Goal: Task Accomplishment & Management: Manage account settings

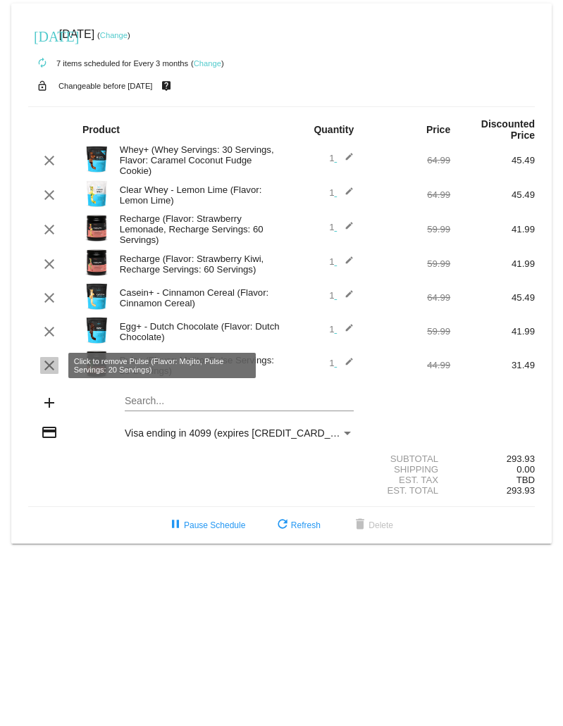
click at [51, 363] on mat-icon "clear" at bounding box center [49, 365] width 17 height 17
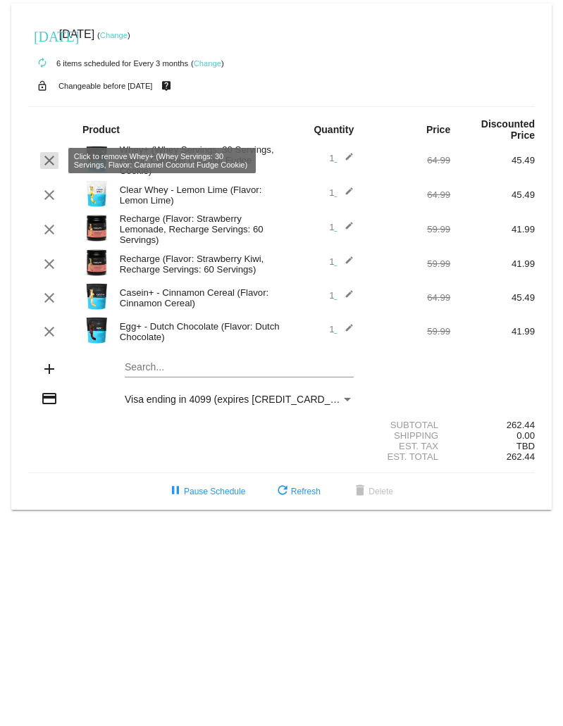
click at [46, 155] on mat-icon "clear" at bounding box center [49, 160] width 17 height 17
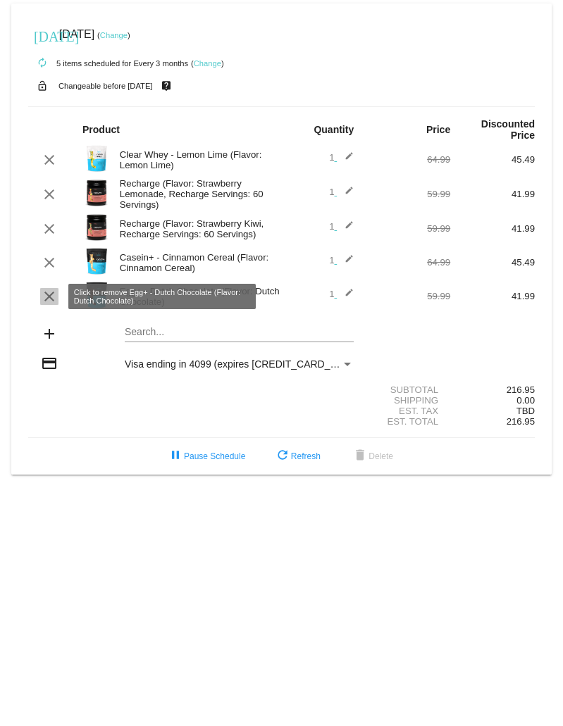
click at [46, 291] on mat-icon "clear" at bounding box center [49, 296] width 17 height 17
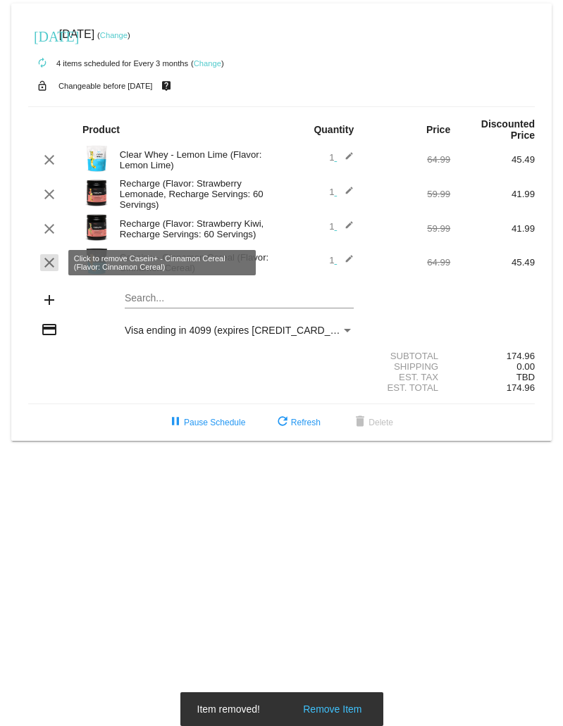
click at [46, 260] on mat-icon "clear" at bounding box center [49, 262] width 17 height 17
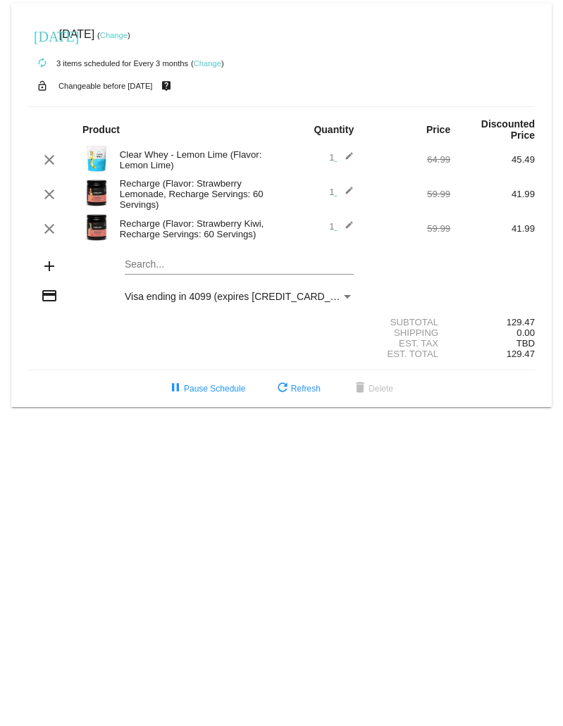
click at [256, 296] on span "Visa ending in 4099 (expires [CREDIT_CARD_DATA])" at bounding box center [243, 296] width 236 height 11
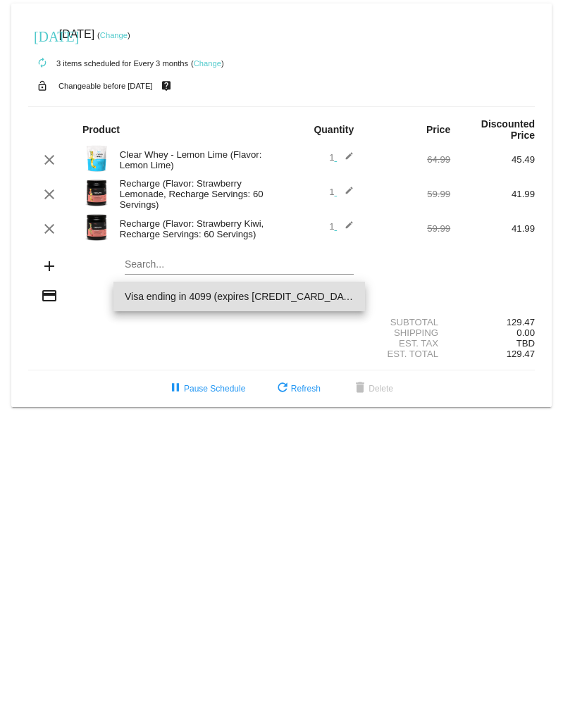
click at [68, 403] on div at bounding box center [281, 363] width 563 height 726
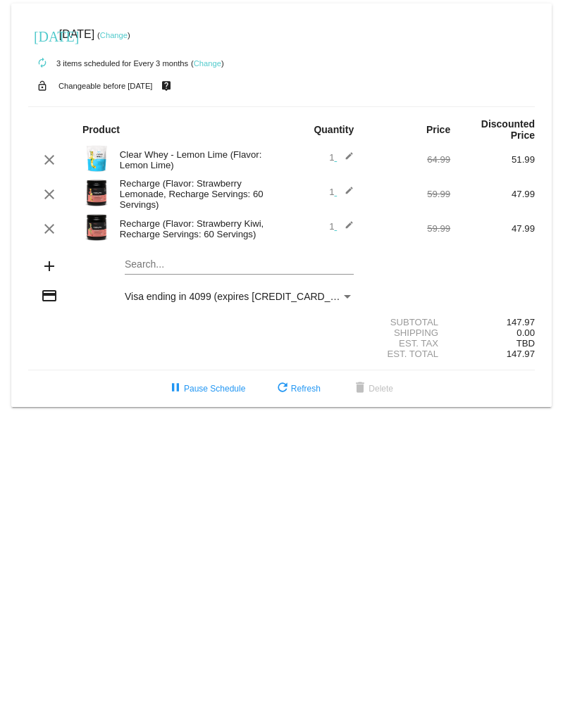
click at [151, 266] on mat-card "today Nov 30 2025 ( Change ) autorenew 3 items scheduled for Every 3 months ( C…" at bounding box center [281, 205] width 540 height 403
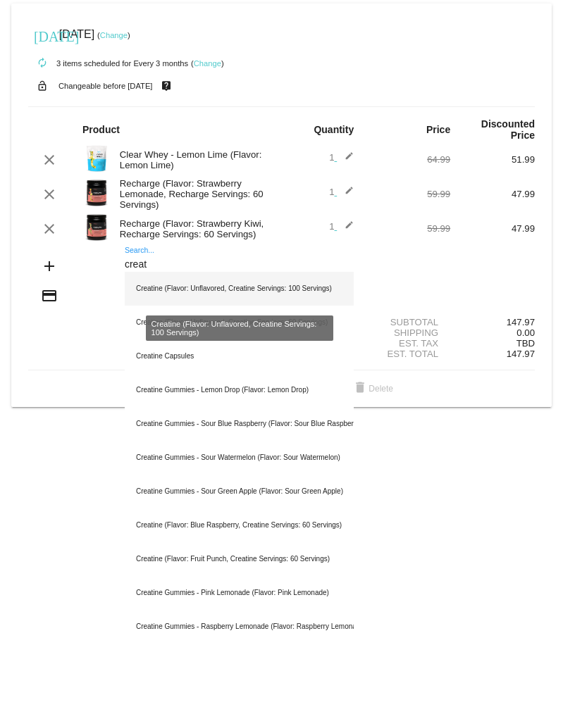
type input "creat"
click at [199, 291] on div "Creatine (Flavor: Unflavored, Creatine Servings: 100 Servings)" at bounding box center [239, 289] width 229 height 34
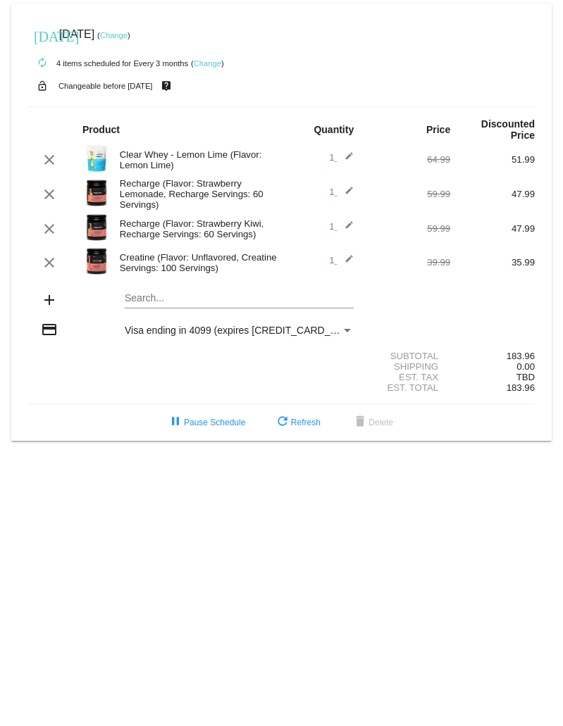
click at [99, 265] on img at bounding box center [96, 261] width 28 height 28
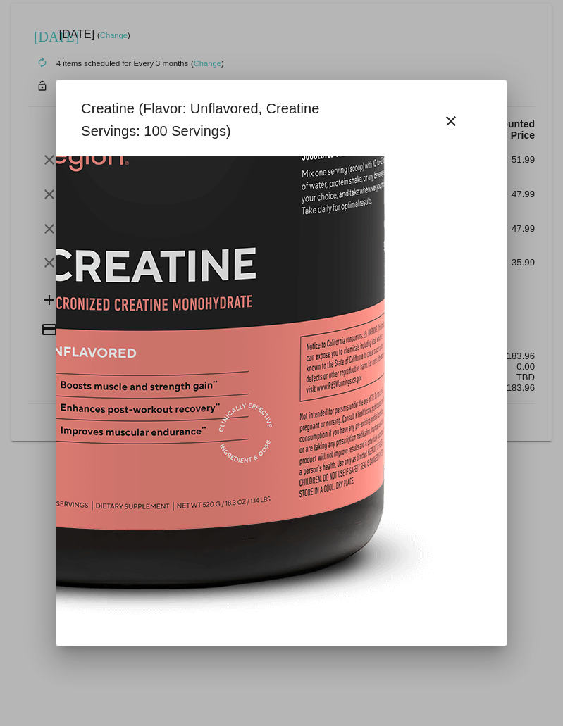
scroll to position [245, 299]
click at [447, 117] on mat-icon "close" at bounding box center [450, 121] width 17 height 17
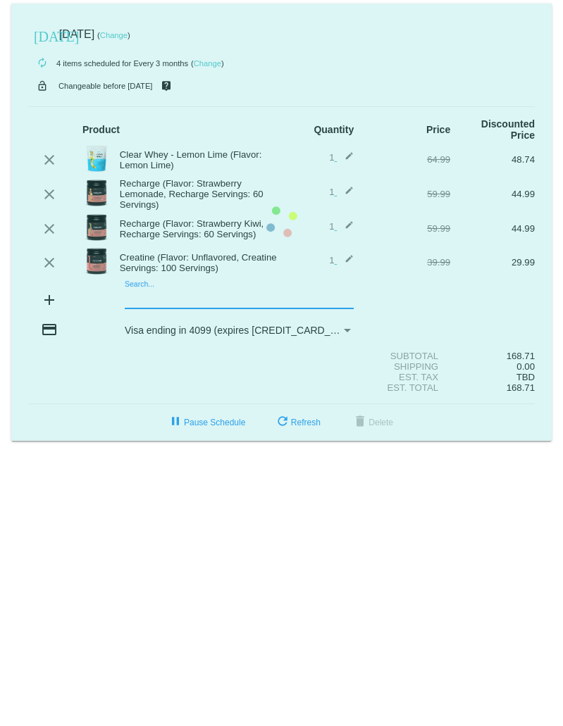
click at [195, 299] on mat-card "today Nov 30 2025 ( Change ) autorenew 4 items scheduled for Every 3 months ( C…" at bounding box center [281, 222] width 540 height 437
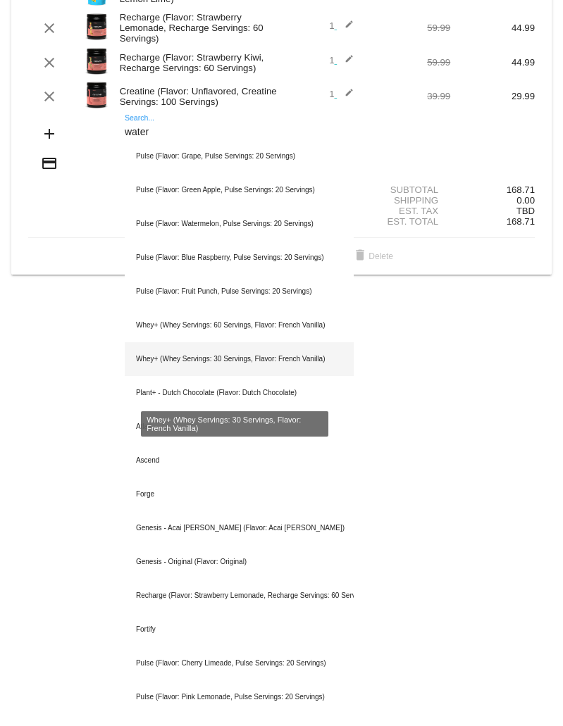
scroll to position [211, 0]
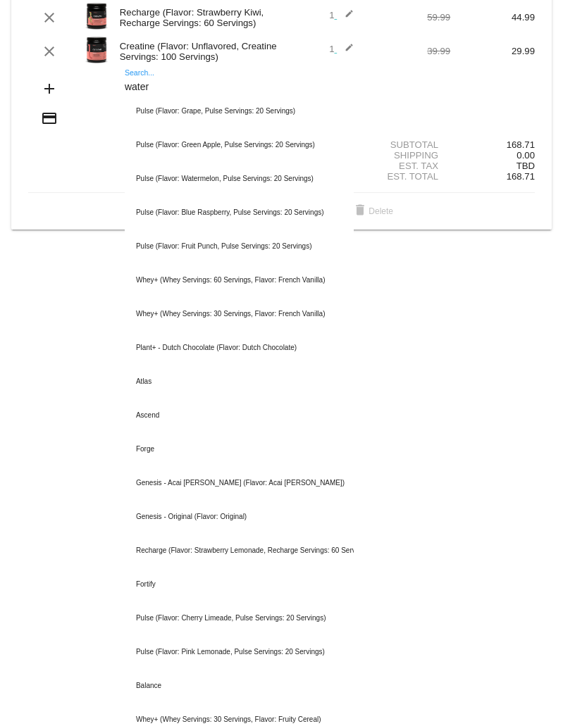
click at [190, 87] on input "water" at bounding box center [239, 87] width 229 height 11
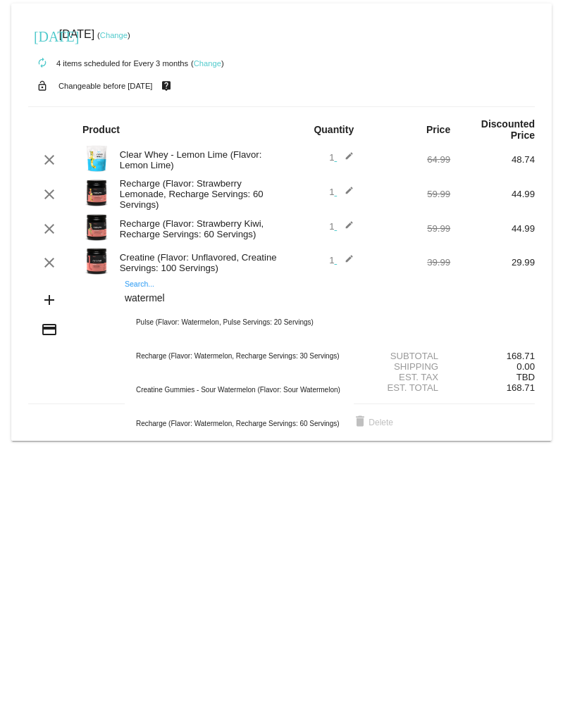
scroll to position [0, 0]
click at [180, 301] on input "watermel" at bounding box center [239, 298] width 229 height 11
drag, startPoint x: 180, startPoint y: 301, endPoint x: 103, endPoint y: 301, distance: 76.0
click at [103, 301] on div "add watermel Search... Pulse (Flavor: Watermelon, Pulse Servings: 20 Servings) …" at bounding box center [281, 301] width 506 height 40
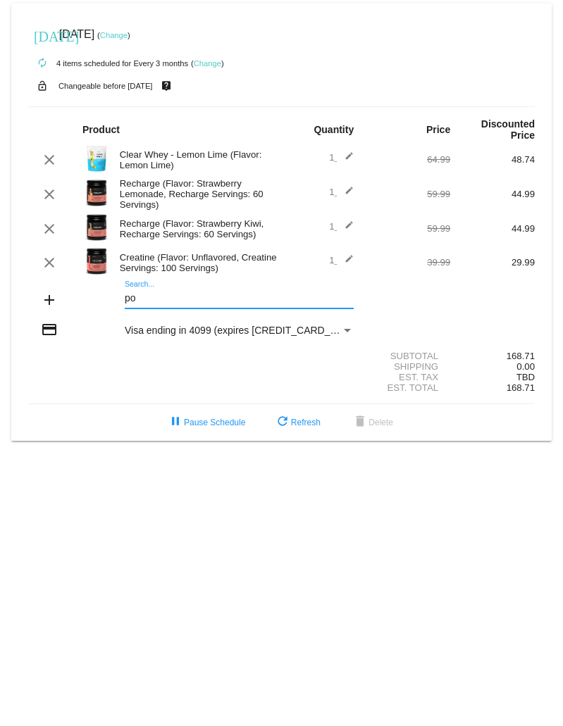
type input "p"
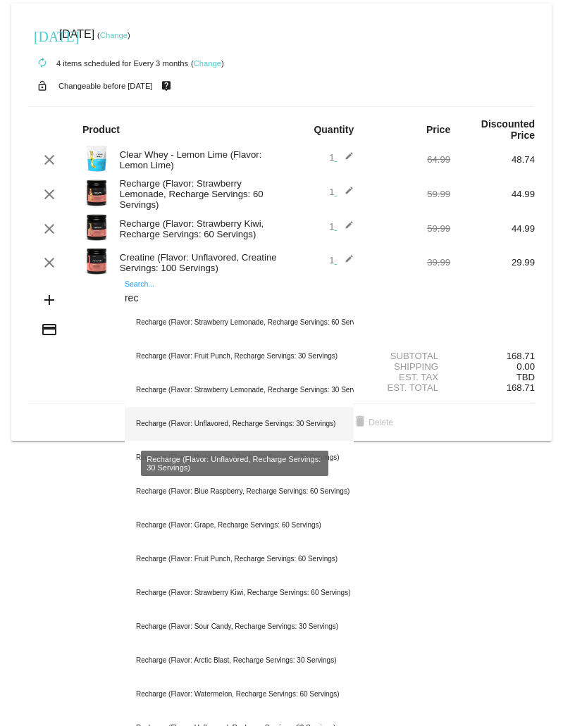
scroll to position [19, 0]
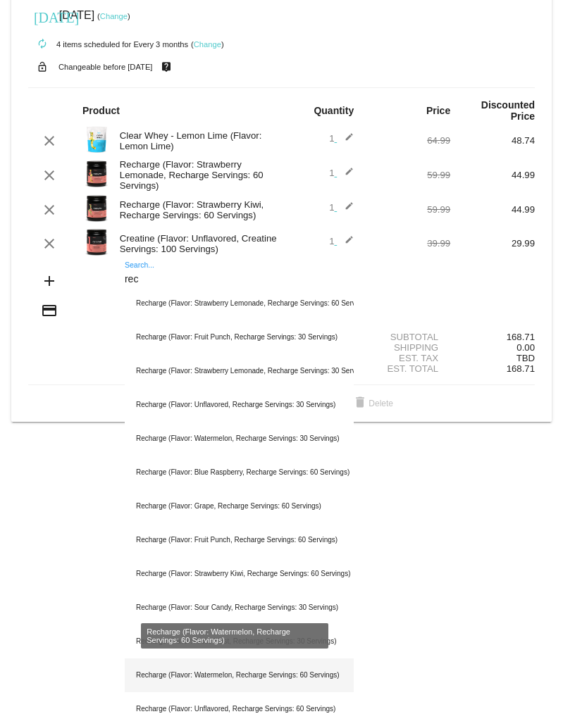
type input "rec"
click at [282, 422] on div "Recharge (Flavor: Watermelon, Recharge Servings: 60 Servings)" at bounding box center [239, 675] width 229 height 34
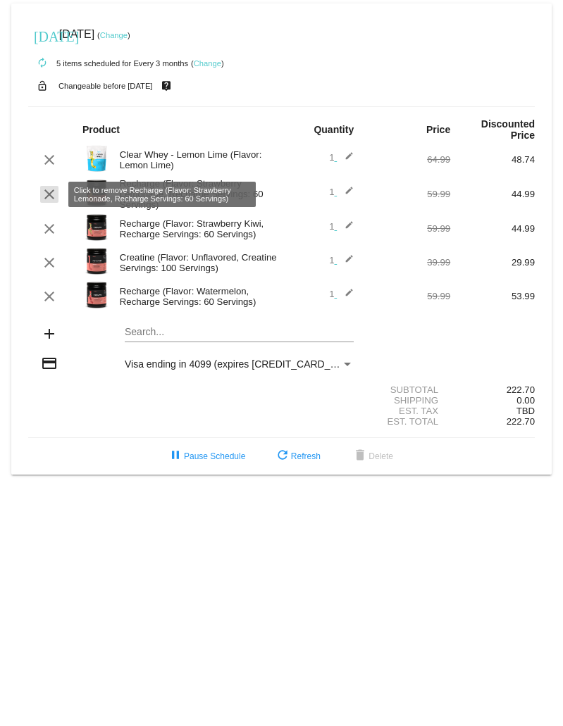
click at [48, 199] on mat-icon "clear" at bounding box center [49, 194] width 17 height 17
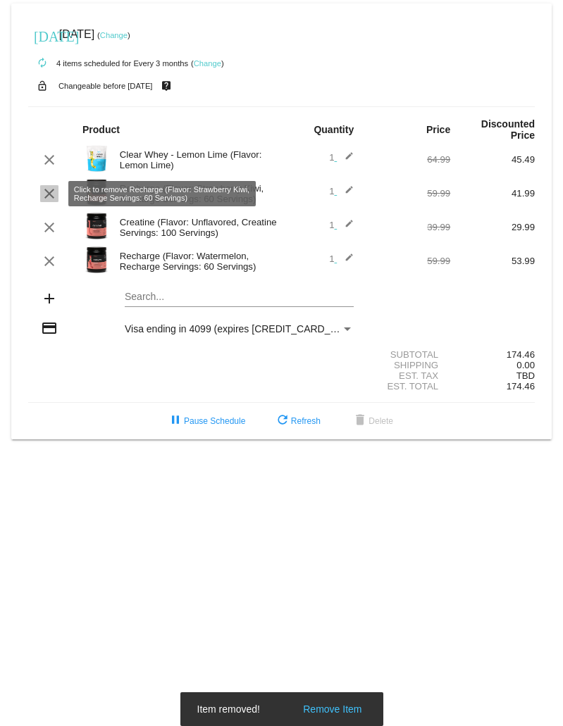
click at [44, 194] on mat-icon "clear" at bounding box center [49, 193] width 17 height 17
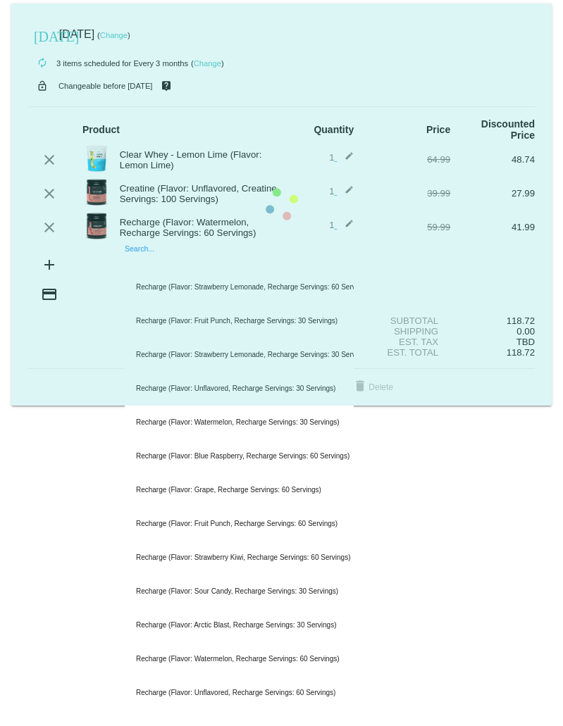
click at [210, 264] on mat-card "today Nov 30 2025 ( Change ) autorenew 3 items scheduled for Every 3 months ( C…" at bounding box center [281, 205] width 540 height 402
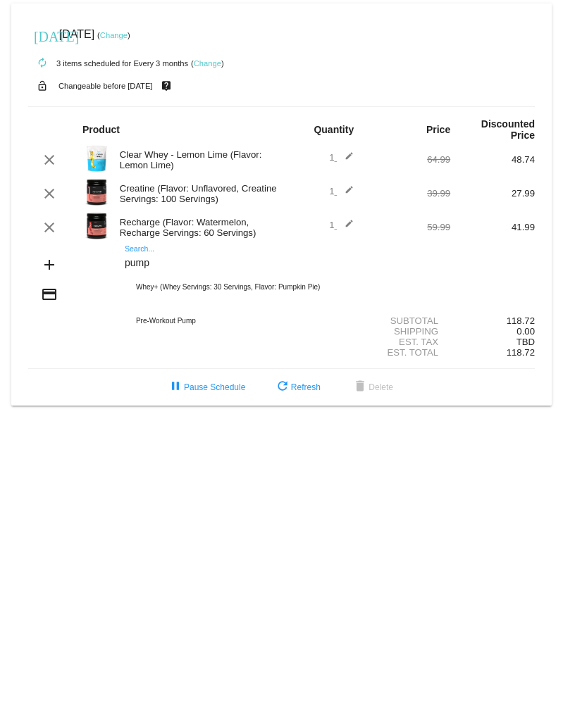
type input "pump"
